Goal: Information Seeking & Learning: Understand process/instructions

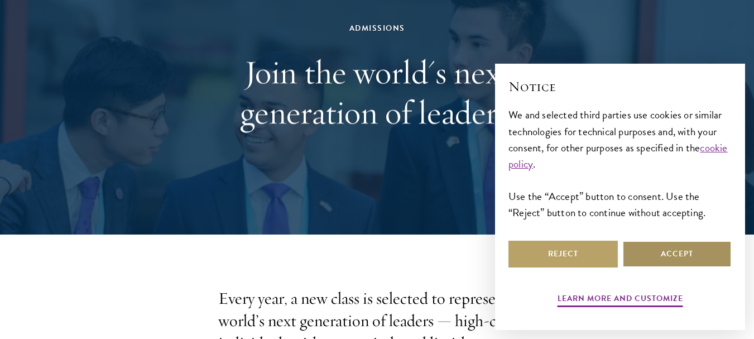
click at [628, 256] on button "Accept" at bounding box center [677, 254] width 109 height 27
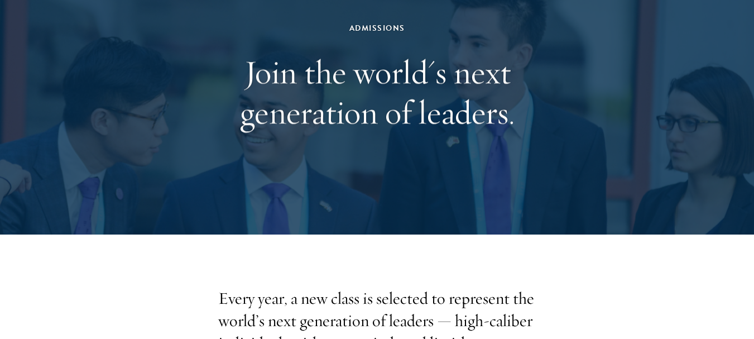
scroll to position [279, 0]
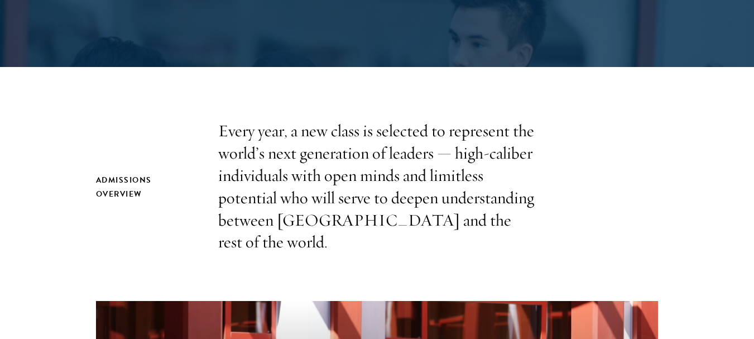
click at [522, 191] on p "Every year, a new class is selected to represent the world’s next generation of…" at bounding box center [377, 186] width 318 height 133
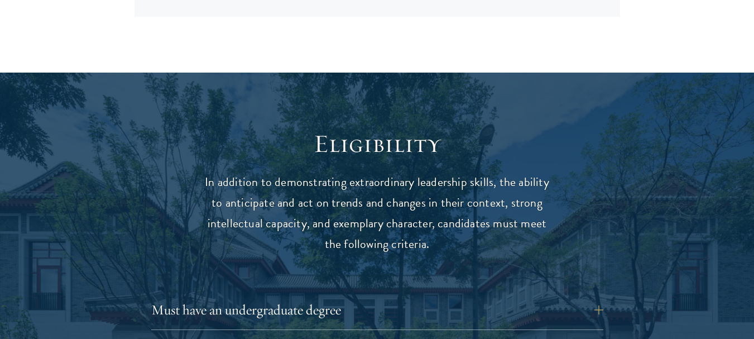
scroll to position [1508, 0]
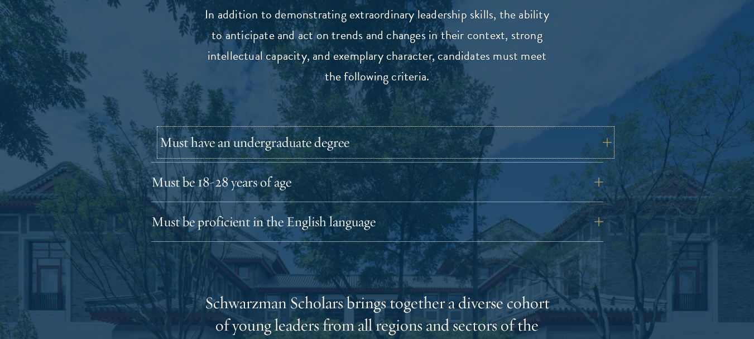
click at [385, 129] on button "Must have an undergraduate degree" at bounding box center [386, 142] width 452 height 27
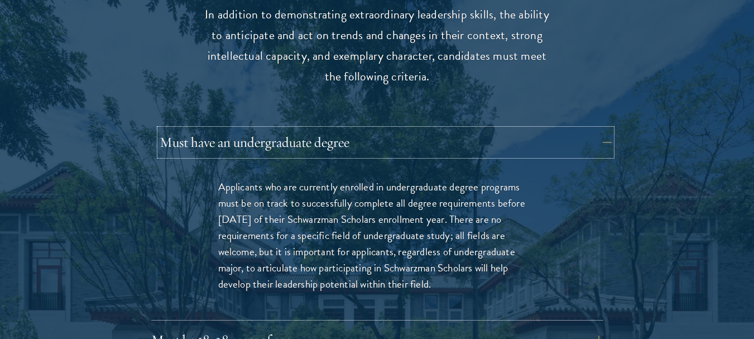
click at [385, 129] on button "Must have an undergraduate degree" at bounding box center [386, 142] width 452 height 27
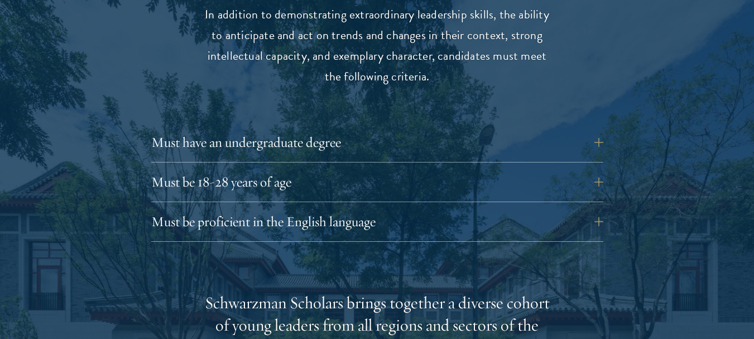
click at [347, 174] on div "Must be 18-28 years of age Candidates must be at least 18 but not yet 29 years …" at bounding box center [377, 186] width 452 height 34
click at [389, 169] on button "Must be 18-28 years of age" at bounding box center [386, 182] width 452 height 27
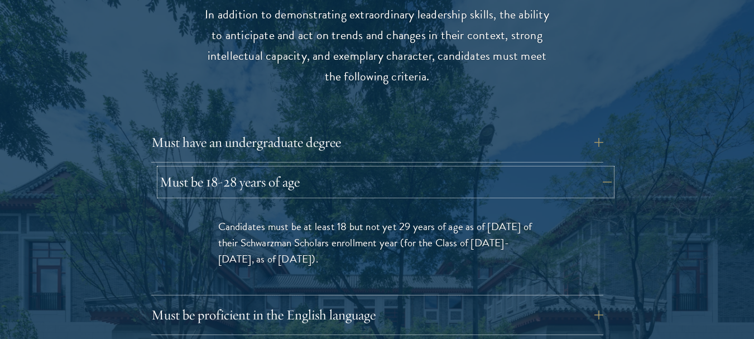
click at [389, 169] on button "Must be 18-28 years of age" at bounding box center [386, 182] width 452 height 27
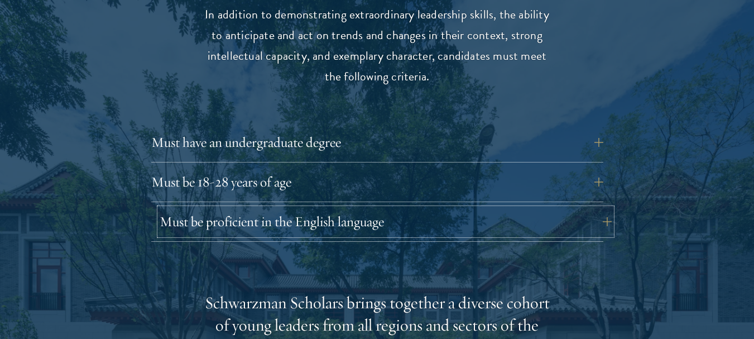
click at [323, 208] on button "Must be proficient in the English language" at bounding box center [386, 221] width 452 height 27
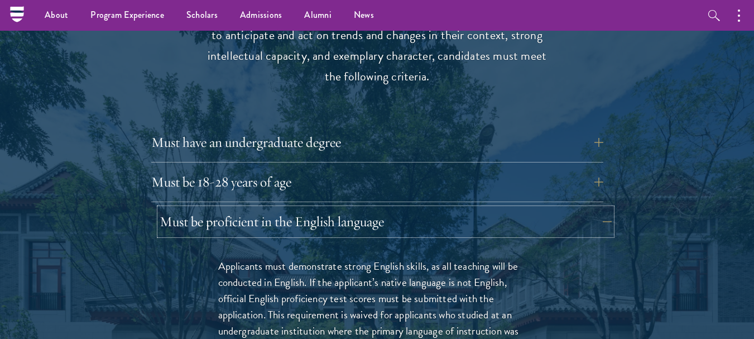
click at [408, 208] on button "Must be proficient in the English language" at bounding box center [386, 221] width 452 height 27
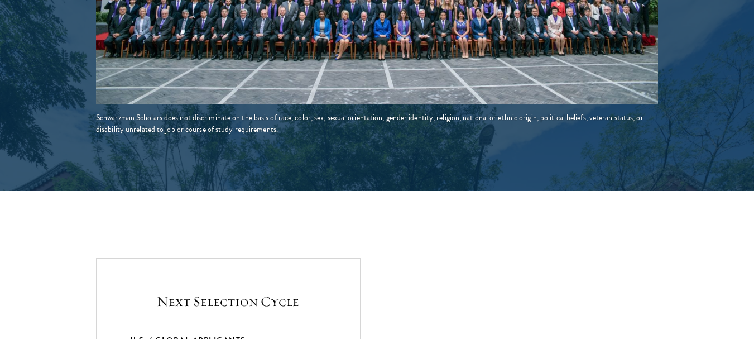
scroll to position [2345, 0]
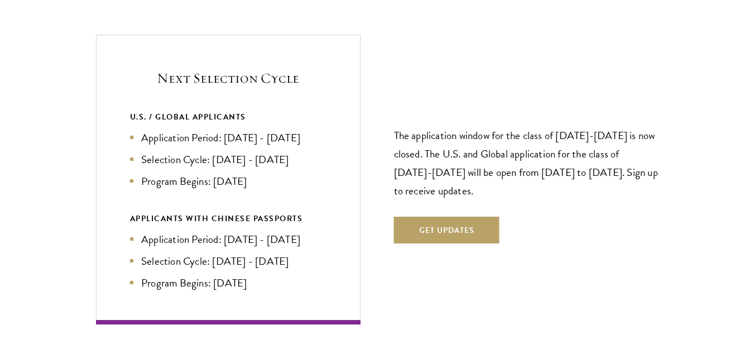
drag, startPoint x: 223, startPoint y: 115, endPoint x: 343, endPoint y: 115, distance: 120.1
click at [343, 115] on div "Next Selection Cycle U.S. / GLOBAL APPLICANTS Application Period: [DATE] - [DAT…" at bounding box center [228, 180] width 265 height 290
drag, startPoint x: 212, startPoint y: 140, endPoint x: 307, endPoint y: 144, distance: 95.0
click at [307, 151] on li "Selection Cycle: [DATE] - [DATE]" at bounding box center [228, 159] width 197 height 16
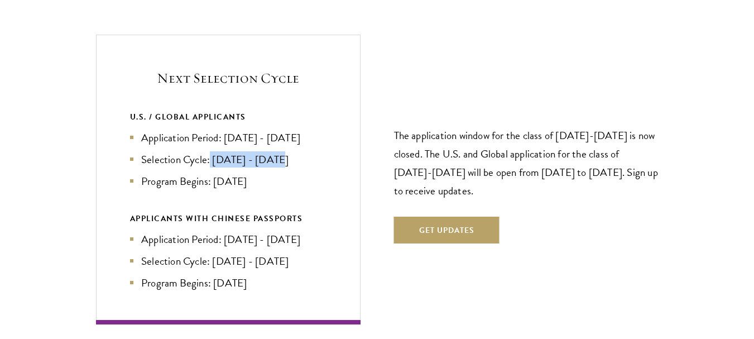
click at [307, 151] on li "Selection Cycle: [DATE] - [DATE]" at bounding box center [228, 159] width 197 height 16
drag, startPoint x: 216, startPoint y: 159, endPoint x: 290, endPoint y: 159, distance: 74.3
click at [290, 173] on li "Program Begins: [DATE]" at bounding box center [228, 181] width 197 height 16
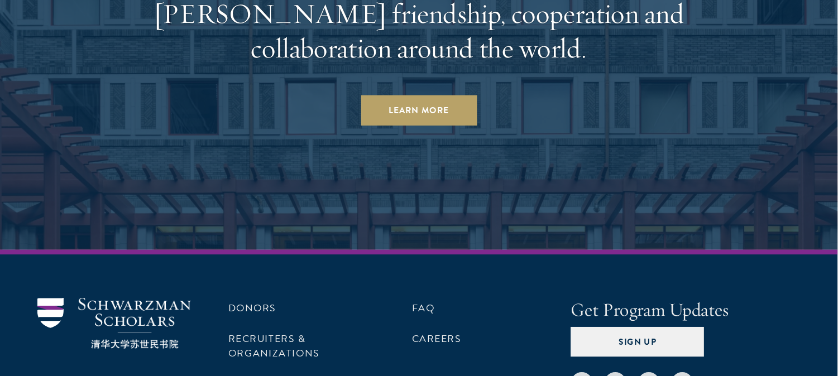
scroll to position [5528, 0]
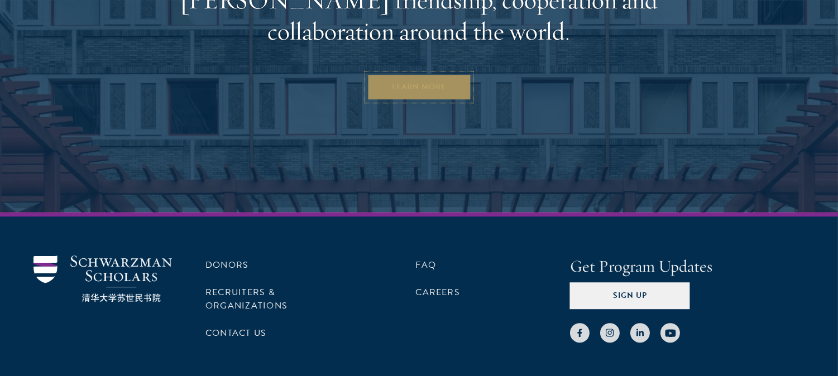
click at [427, 74] on link "Learn More" at bounding box center [419, 87] width 104 height 27
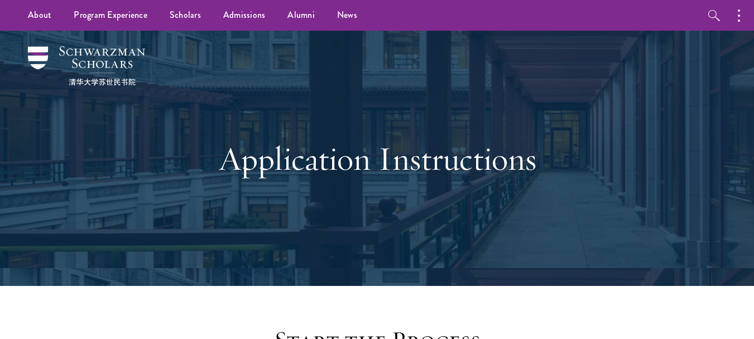
click at [432, 87] on div "Application Instructions" at bounding box center [377, 159] width 385 height 152
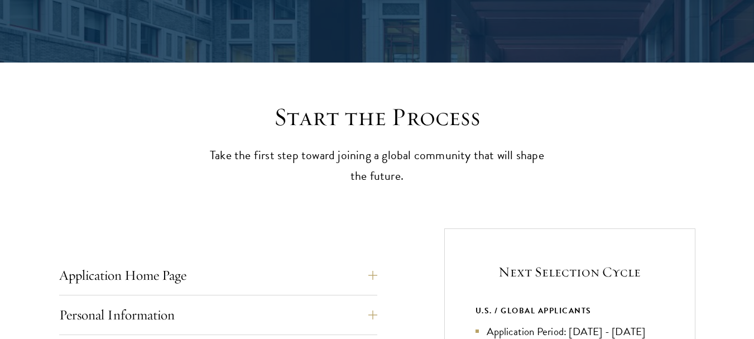
scroll to position [391, 0]
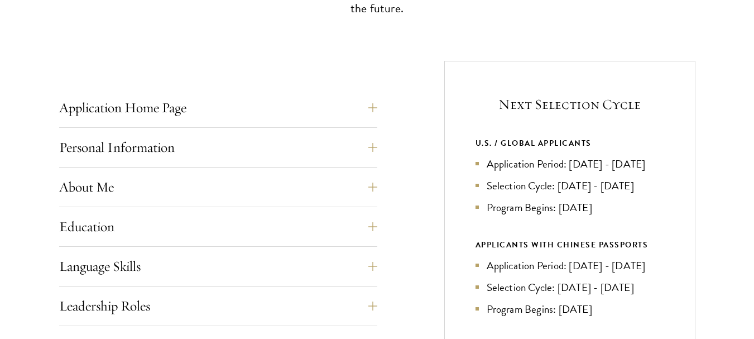
drag, startPoint x: 483, startPoint y: 164, endPoint x: 648, endPoint y: 172, distance: 164.9
click at [648, 172] on li "Application Period: [DATE] - [DATE]" at bounding box center [570, 164] width 189 height 16
click at [544, 172] on li "Application Period: [DATE] - [DATE]" at bounding box center [570, 164] width 189 height 16
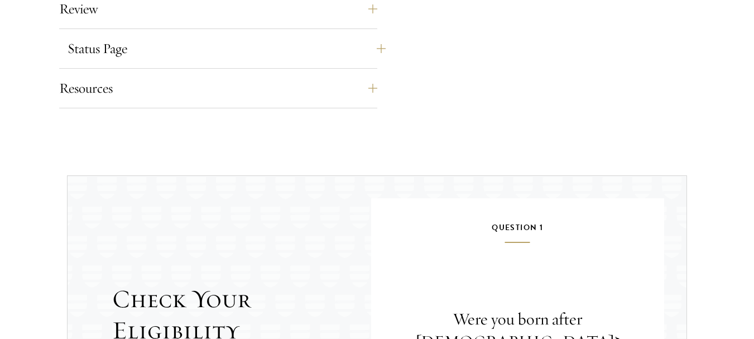
scroll to position [1173, 0]
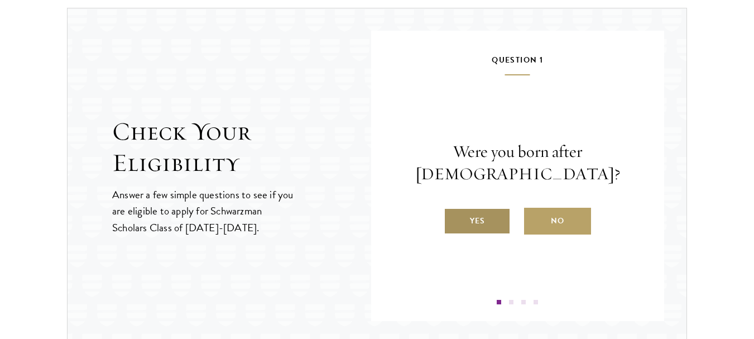
click at [480, 228] on label "Yes" at bounding box center [477, 221] width 67 height 27
click at [454, 219] on input "Yes" at bounding box center [449, 214] width 10 height 10
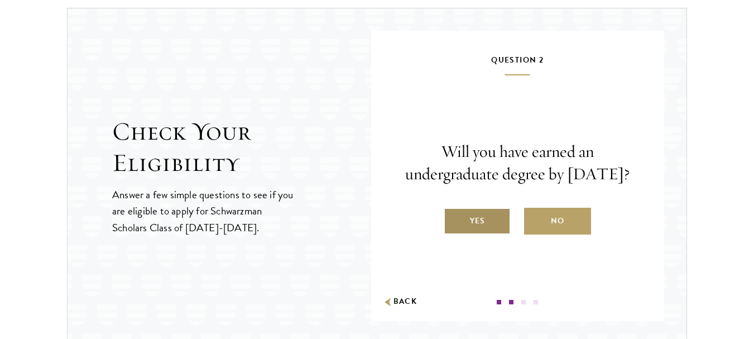
click at [477, 230] on label "Yes" at bounding box center [477, 221] width 67 height 27
click at [454, 219] on input "Yes" at bounding box center [449, 214] width 10 height 10
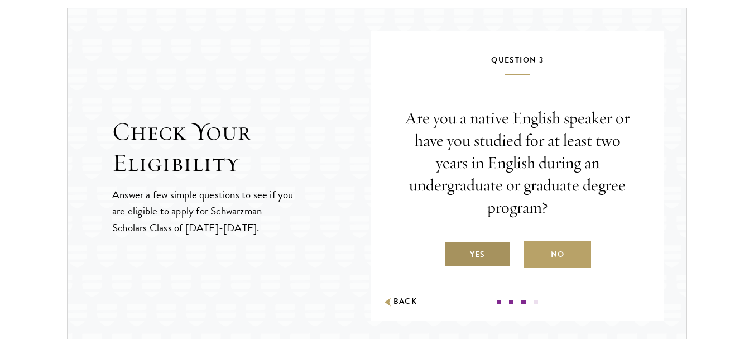
click at [485, 243] on label "Yes" at bounding box center [477, 254] width 67 height 27
click at [454, 243] on input "Yes" at bounding box center [449, 247] width 10 height 10
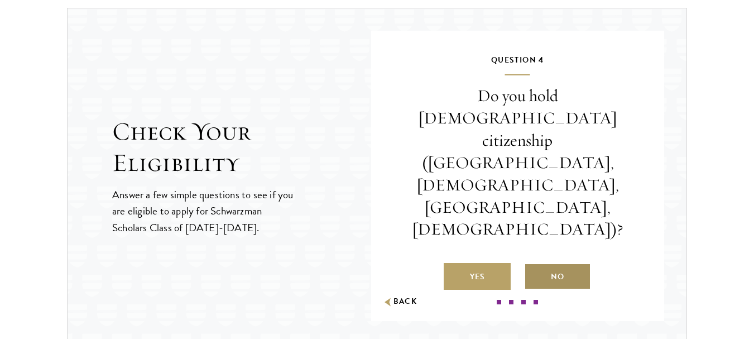
click at [579, 263] on label "No" at bounding box center [557, 276] width 67 height 27
click at [534, 265] on input "No" at bounding box center [529, 270] width 10 height 10
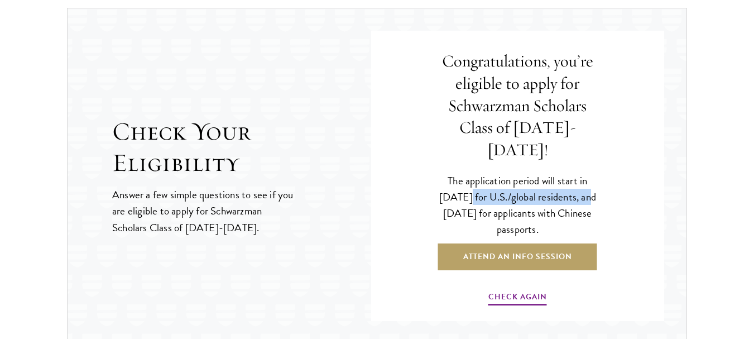
drag, startPoint x: 444, startPoint y: 184, endPoint x: 572, endPoint y: 193, distance: 128.7
click at [572, 193] on p "The application period will start in April 2026 for U.S./global residents, and …" at bounding box center [518, 205] width 171 height 65
